Goal: Answer question/provide support: Answer question/provide support

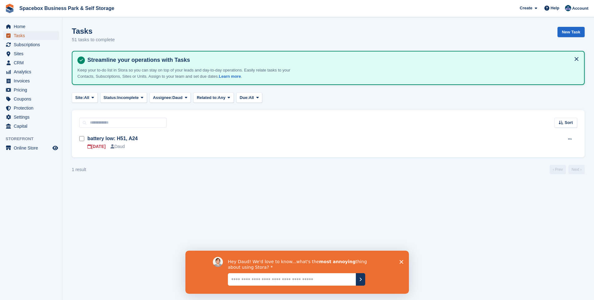
click at [25, 35] on span "Tasks" at bounding box center [32, 35] width 37 height 9
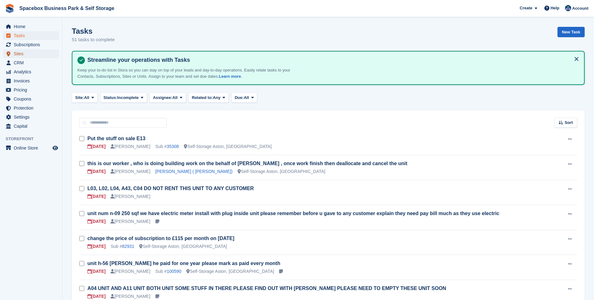
click at [14, 55] on span "Sites" at bounding box center [32, 53] width 37 height 9
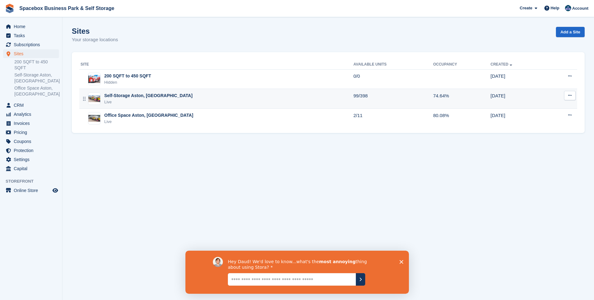
click at [122, 101] on div "Live" at bounding box center [148, 102] width 88 height 6
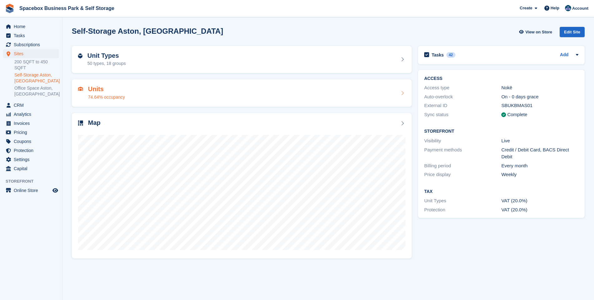
click at [101, 96] on div "74.64% occupancy" at bounding box center [106, 97] width 37 height 7
click at [104, 55] on h2 "Unit Types" at bounding box center [106, 55] width 38 height 7
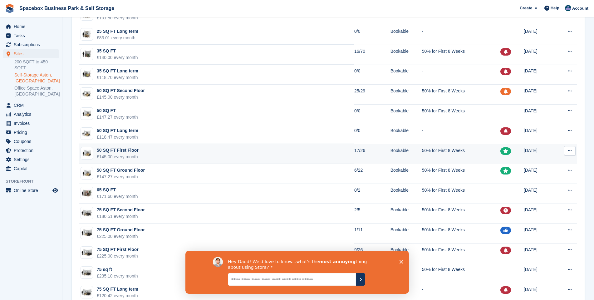
scroll to position [225, 0]
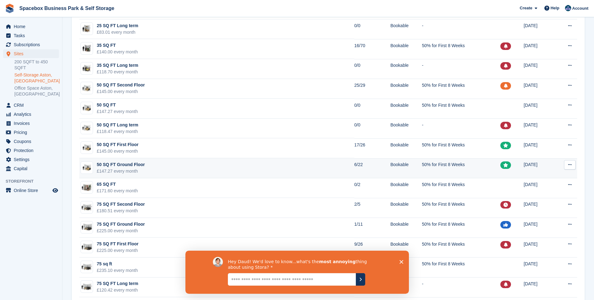
click at [182, 170] on td "50 SQ FT Ground Floor £147.27 every month" at bounding box center [216, 168] width 275 height 20
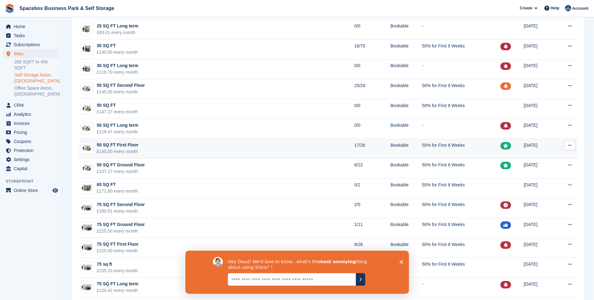
click at [231, 151] on td "50 SQ FT First Floor £145.00 every month" at bounding box center [216, 149] width 275 height 20
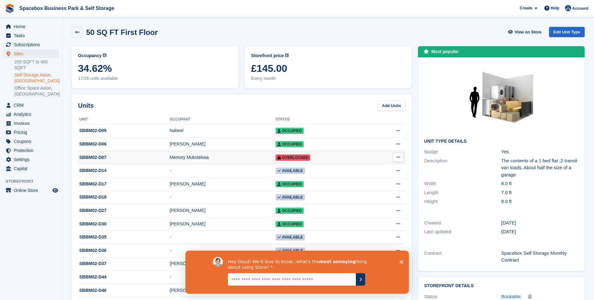
scroll to position [45, 0]
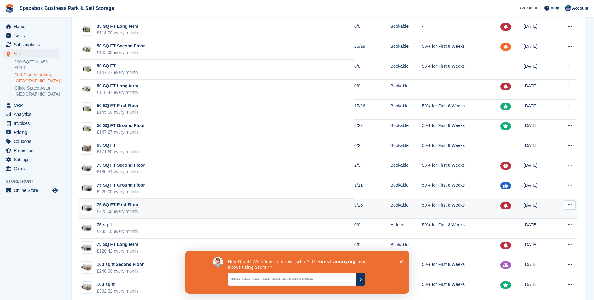
scroll to position [269, 0]
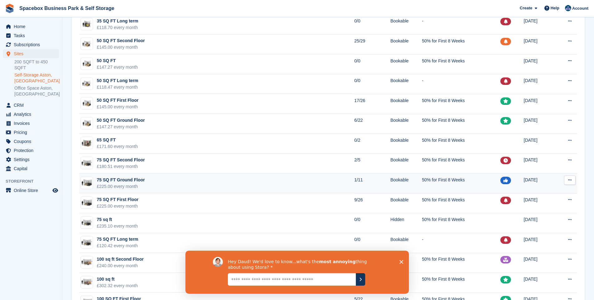
click at [228, 182] on td "75 SQ FT Ground Floor £225.00 every month" at bounding box center [216, 184] width 275 height 20
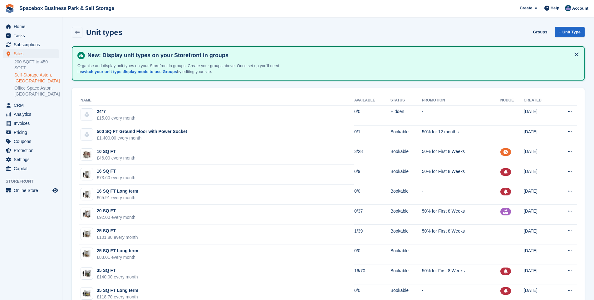
scroll to position [269, 0]
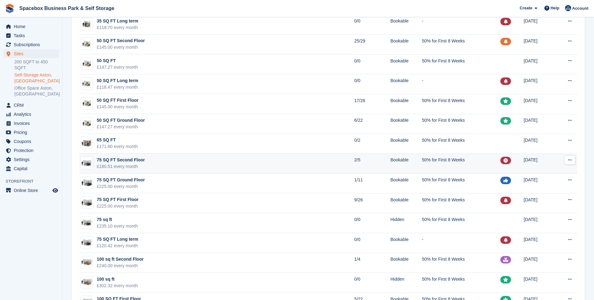
click at [243, 161] on td "75 SQ FT Second Floor £180.51 every month" at bounding box center [216, 164] width 275 height 20
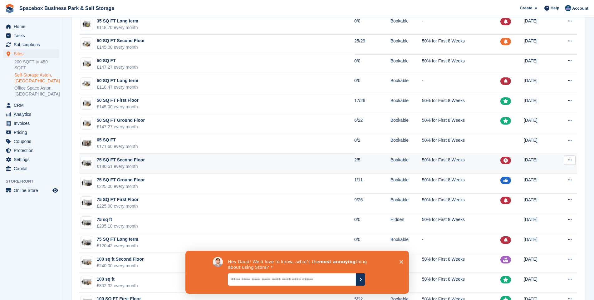
scroll to position [0, 0]
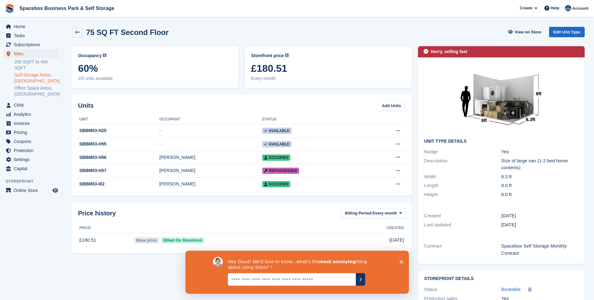
click at [18, 56] on span "Sites" at bounding box center [32, 53] width 37 height 9
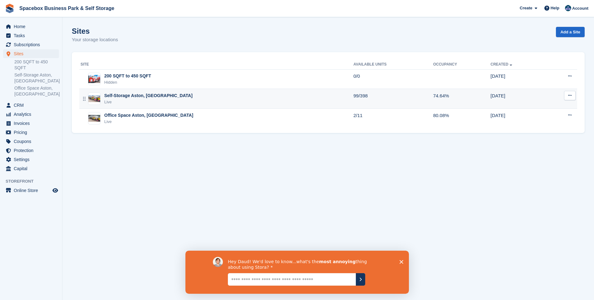
click at [128, 98] on div "Self-Storage Aston, [GEOGRAPHIC_DATA]" at bounding box center [148, 95] width 88 height 7
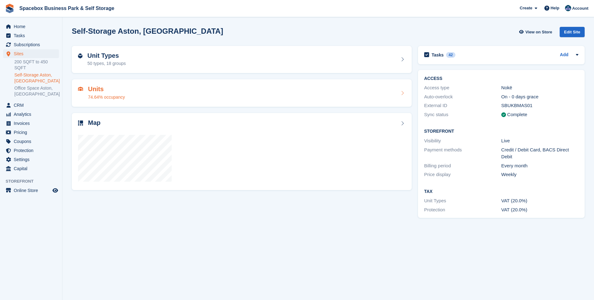
click at [98, 87] on h2 "Units" at bounding box center [106, 89] width 37 height 7
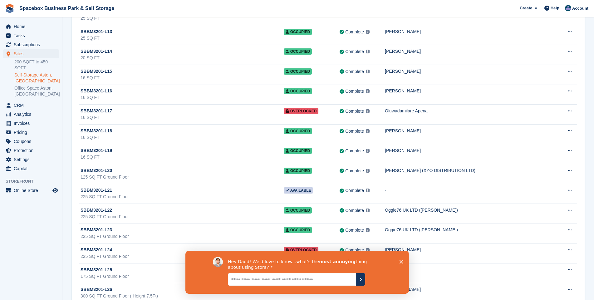
scroll to position [6842, 0]
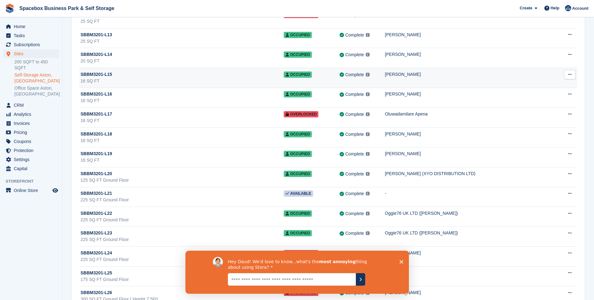
click at [257, 75] on div "SBBM3201-L15" at bounding box center [182, 74] width 203 height 7
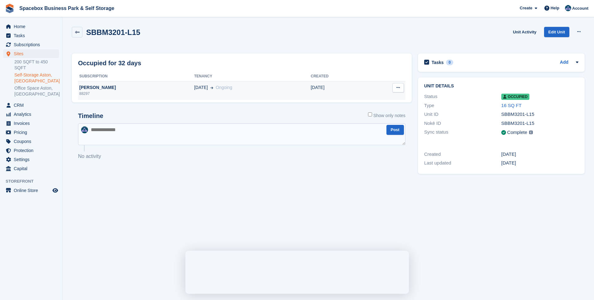
click at [119, 92] on div "88297" at bounding box center [136, 94] width 116 height 6
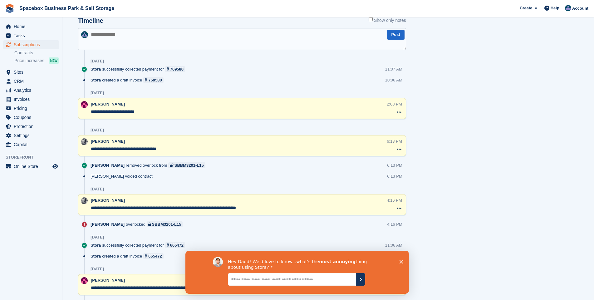
drag, startPoint x: 292, startPoint y: 29, endPoint x: 300, endPoint y: 53, distance: 25.4
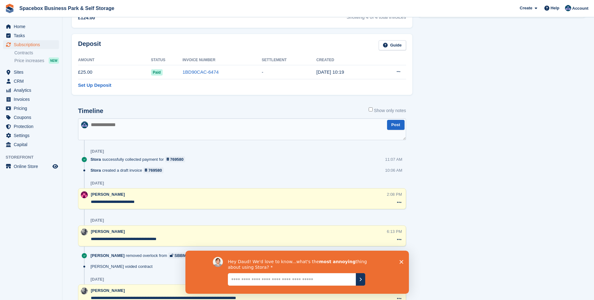
scroll to position [315, 0]
click at [127, 126] on textarea at bounding box center [242, 129] width 328 height 22
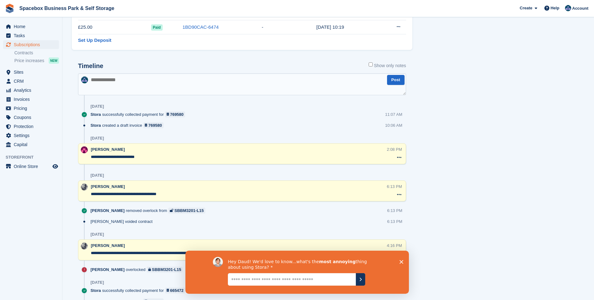
scroll to position [360, 0]
click at [112, 82] on textarea at bounding box center [242, 84] width 328 height 22
type textarea "**********"
click at [399, 81] on button "Post" at bounding box center [395, 80] width 17 height 10
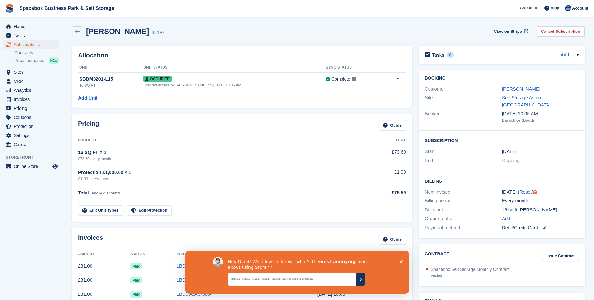
scroll to position [0, 0]
click at [401, 260] on icon "Close survey" at bounding box center [401, 262] width 4 height 4
